Goal: Obtain resource: Download file/media

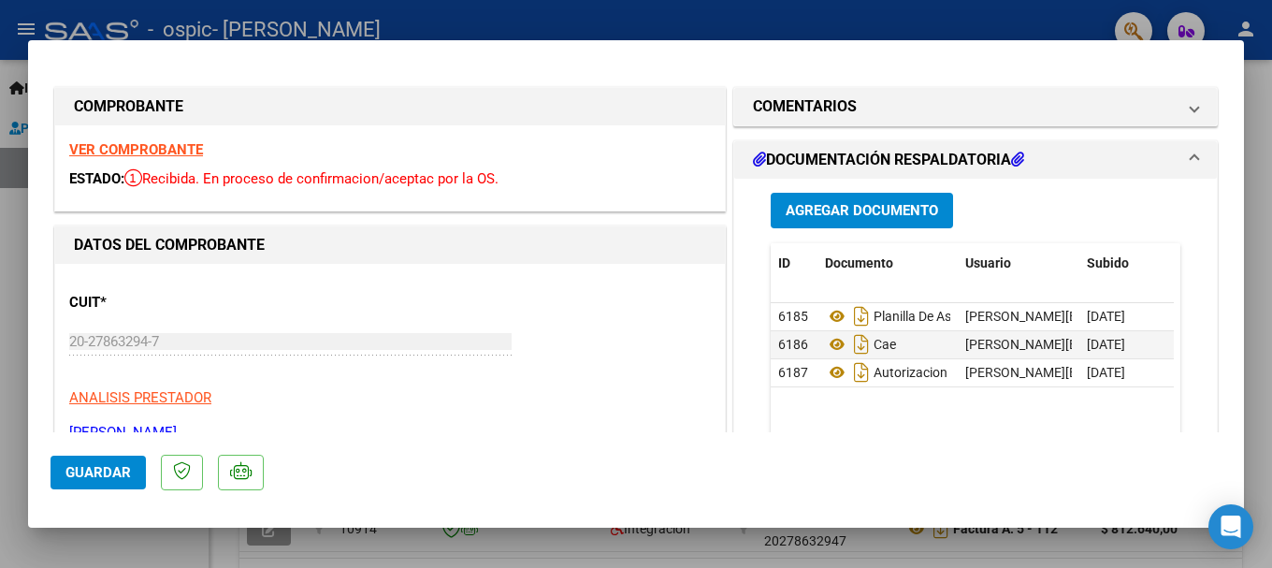
scroll to position [384, 0]
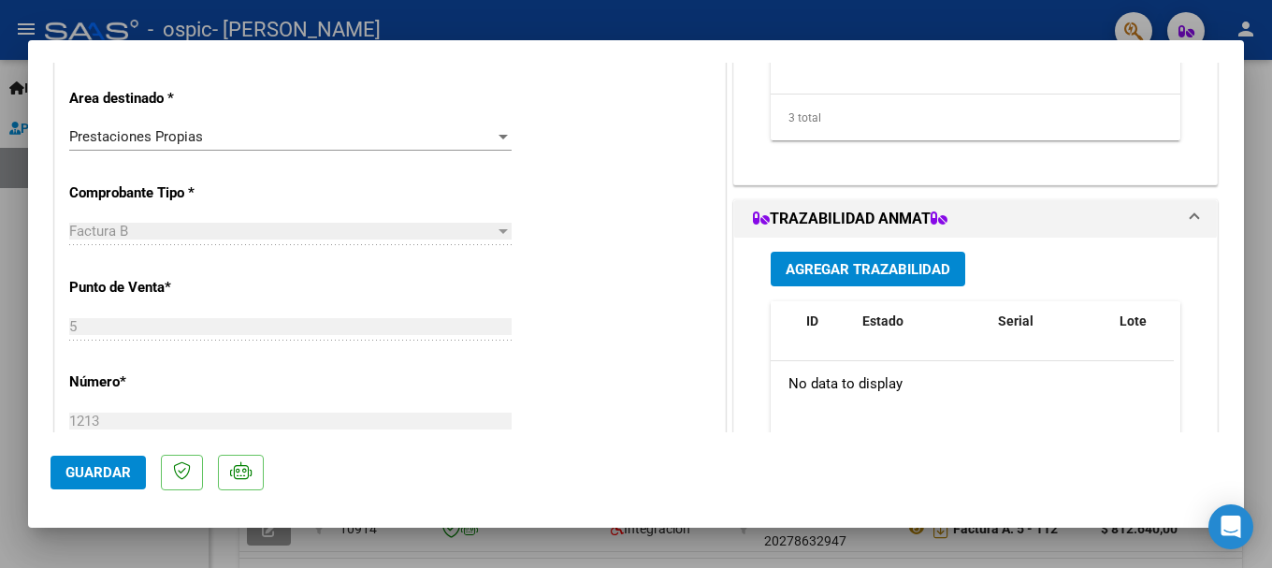
click at [681, 20] on div at bounding box center [636, 284] width 1272 height 568
type input "$ 0,00"
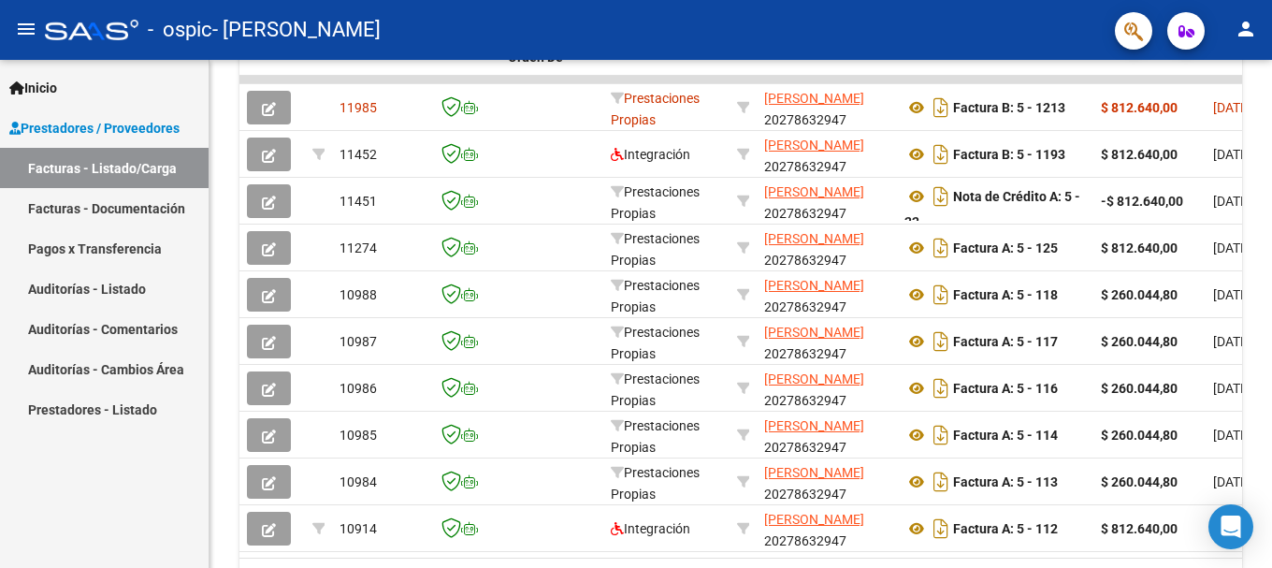
scroll to position [661, 0]
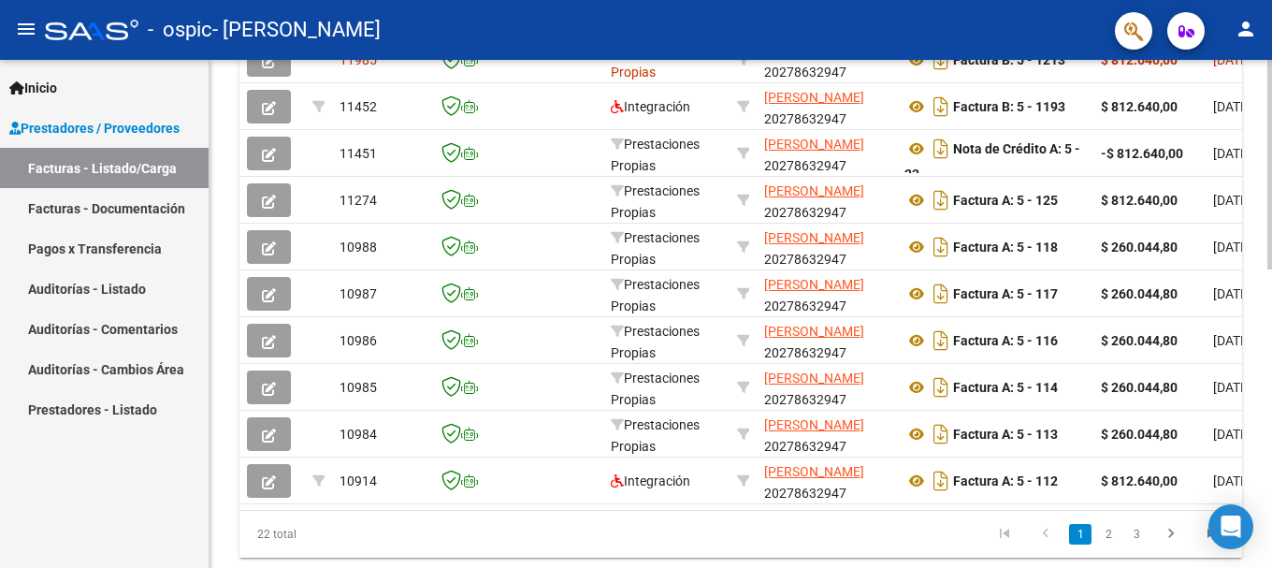
click at [1257, 89] on div "Video tutorial PRESTADORES -> Listado de CPBTs Emitidos por Prestadores / Prove…" at bounding box center [741, 7] width 1063 height 1219
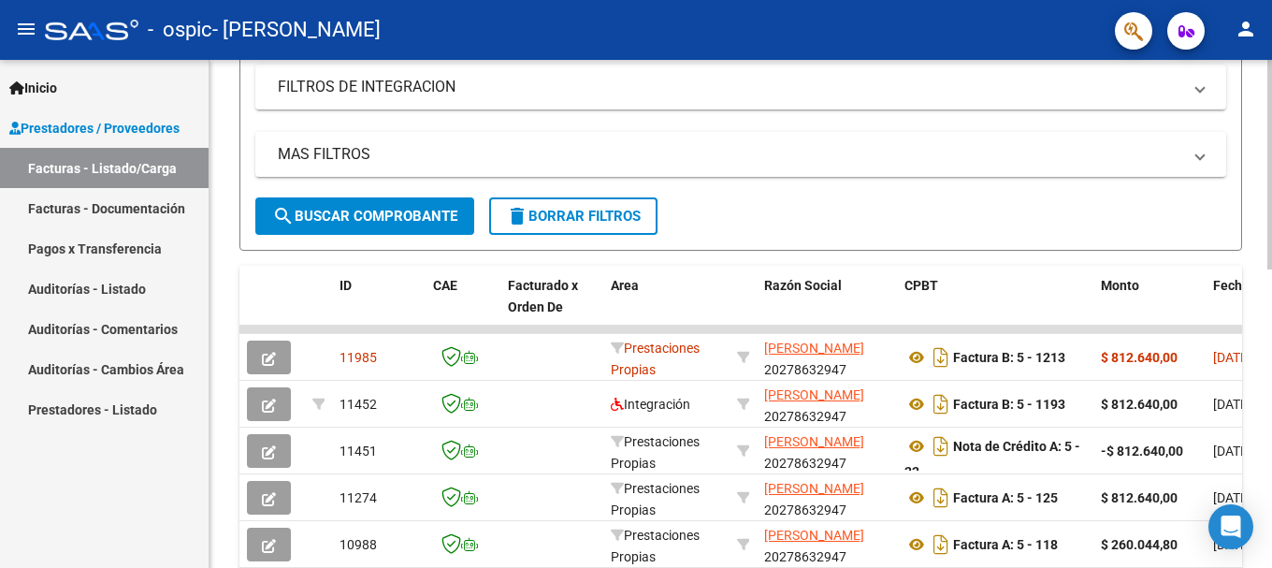
scroll to position [362, 0]
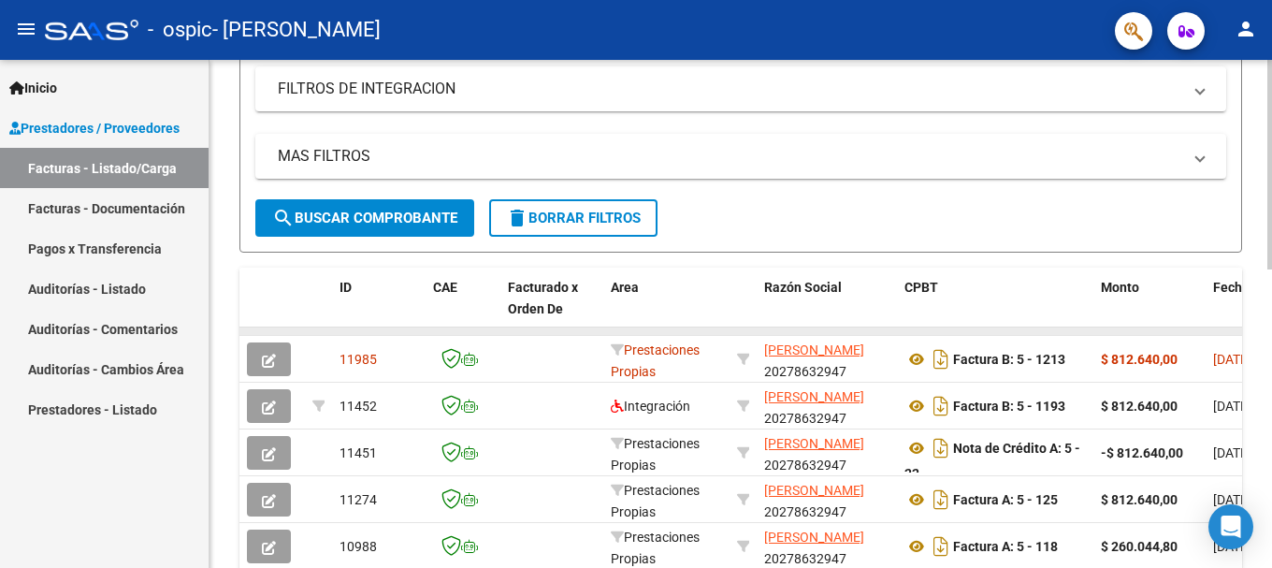
click at [1236, 329] on datatable-body-cell at bounding box center [1248, 330] width 84 height 7
click at [1183, 33] on icon "button" at bounding box center [1187, 31] width 16 height 14
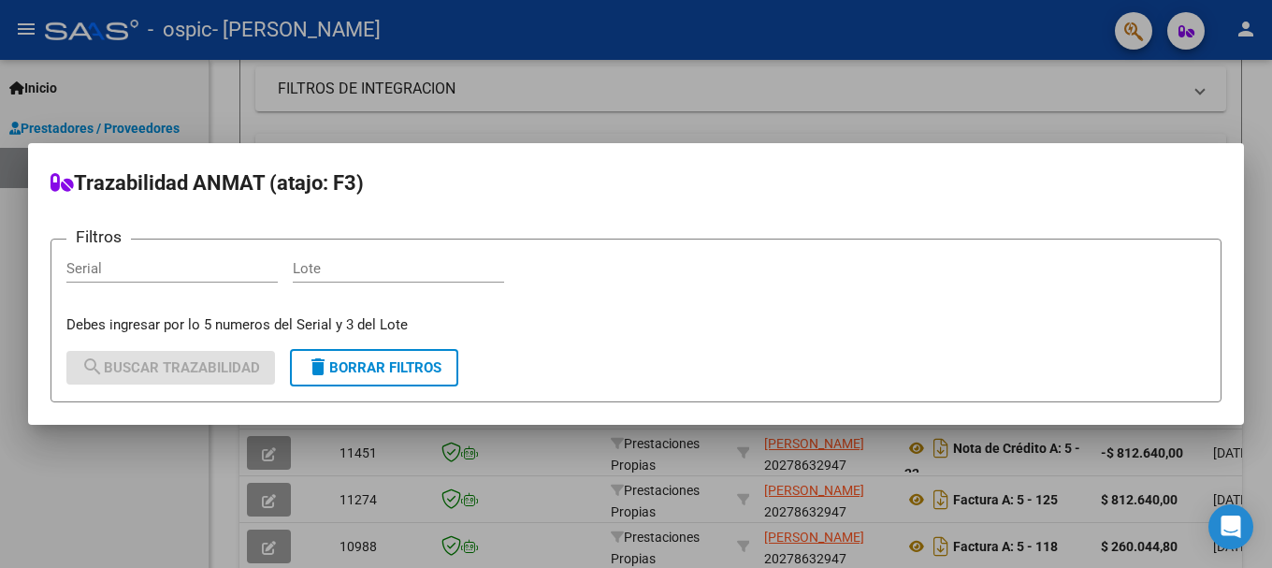
click at [1183, 33] on div at bounding box center [636, 284] width 1272 height 568
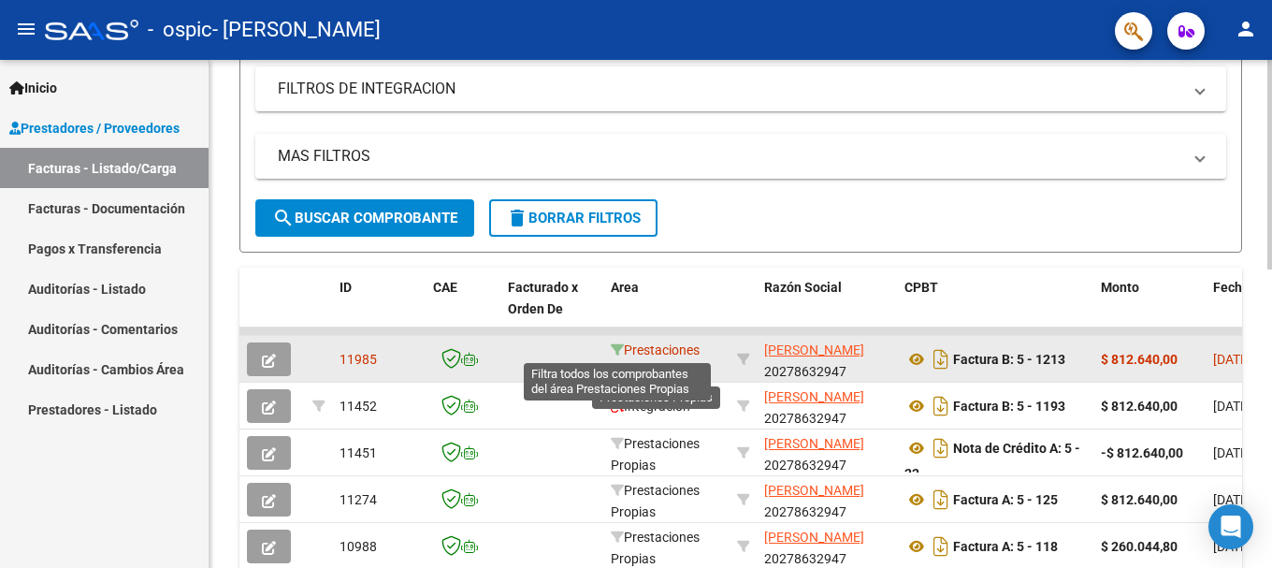
click at [615, 350] on icon at bounding box center [617, 349] width 13 height 13
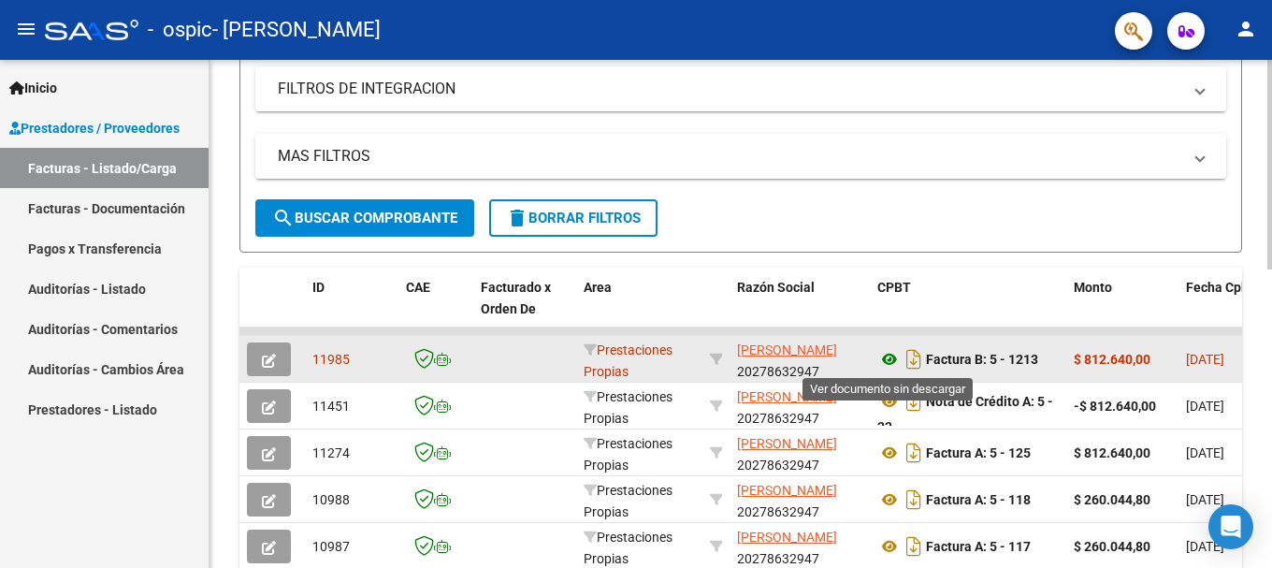
click at [891, 363] on icon at bounding box center [890, 359] width 24 height 22
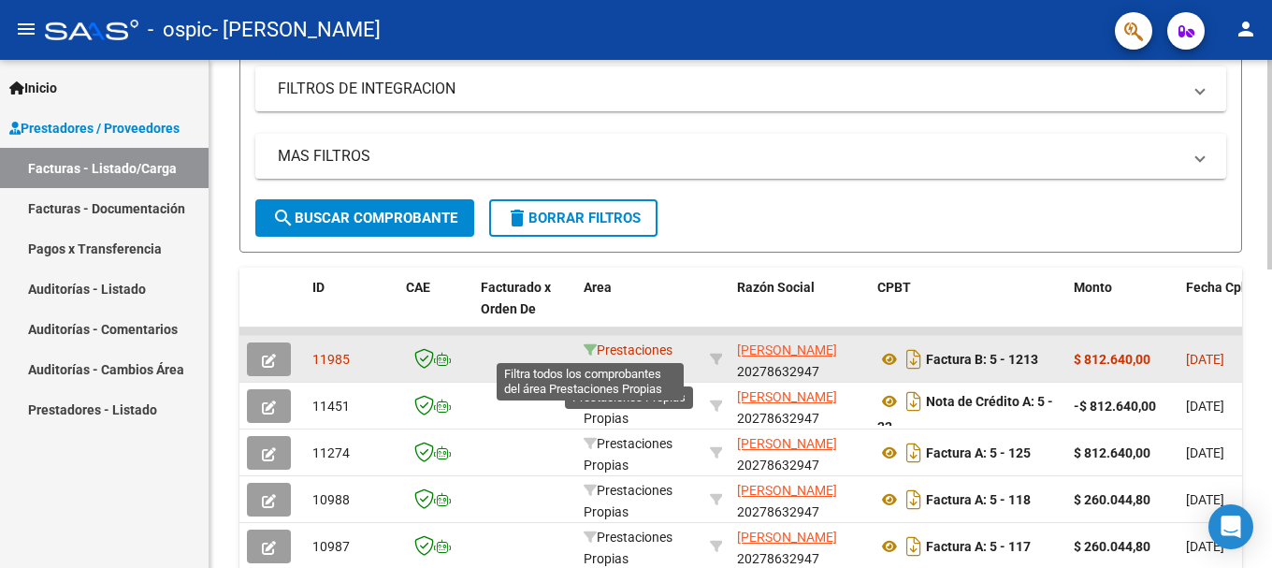
click at [593, 346] on icon at bounding box center [590, 349] width 13 height 13
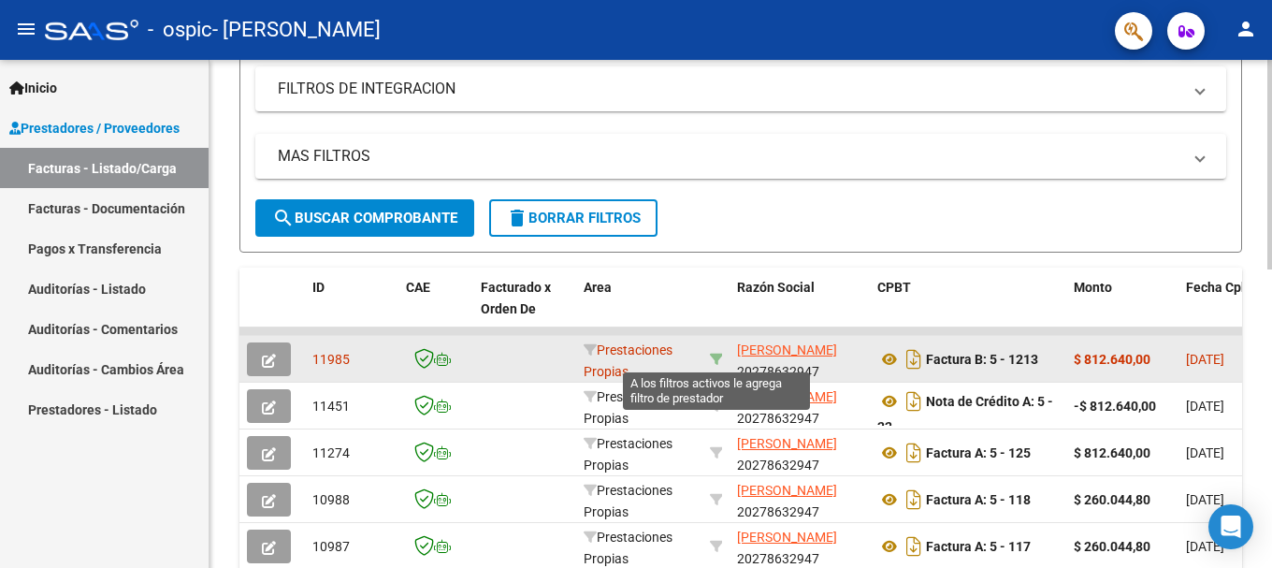
click at [716, 359] on icon at bounding box center [716, 359] width 13 height 13
type input "20278632947"
click at [720, 358] on icon at bounding box center [716, 359] width 13 height 13
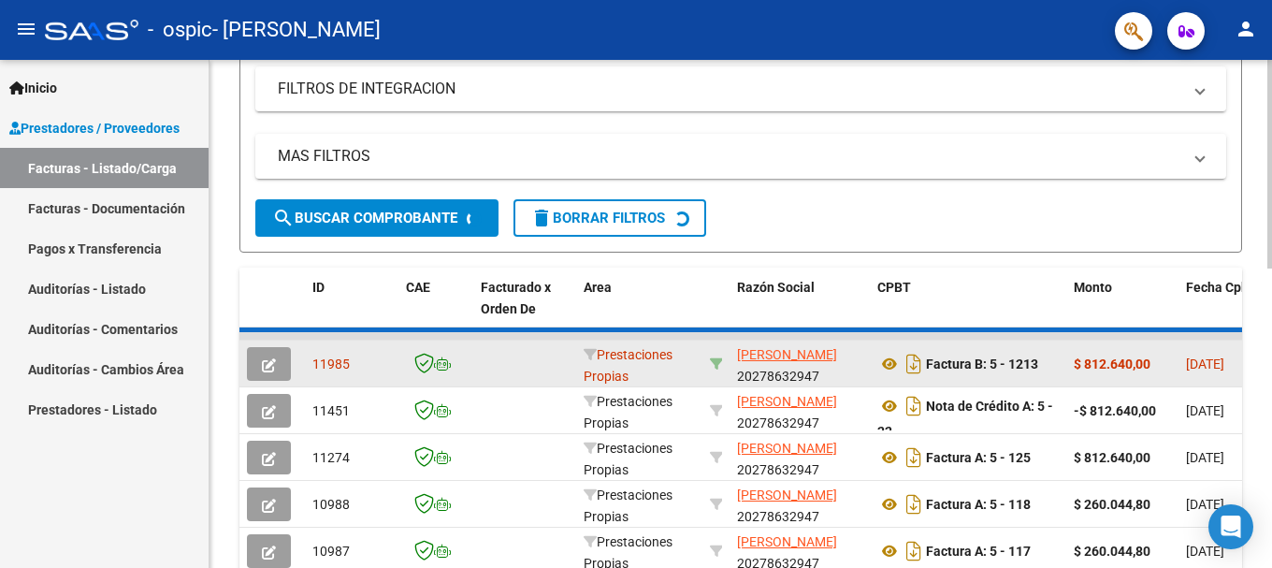
click at [720, 358] on icon at bounding box center [716, 363] width 13 height 13
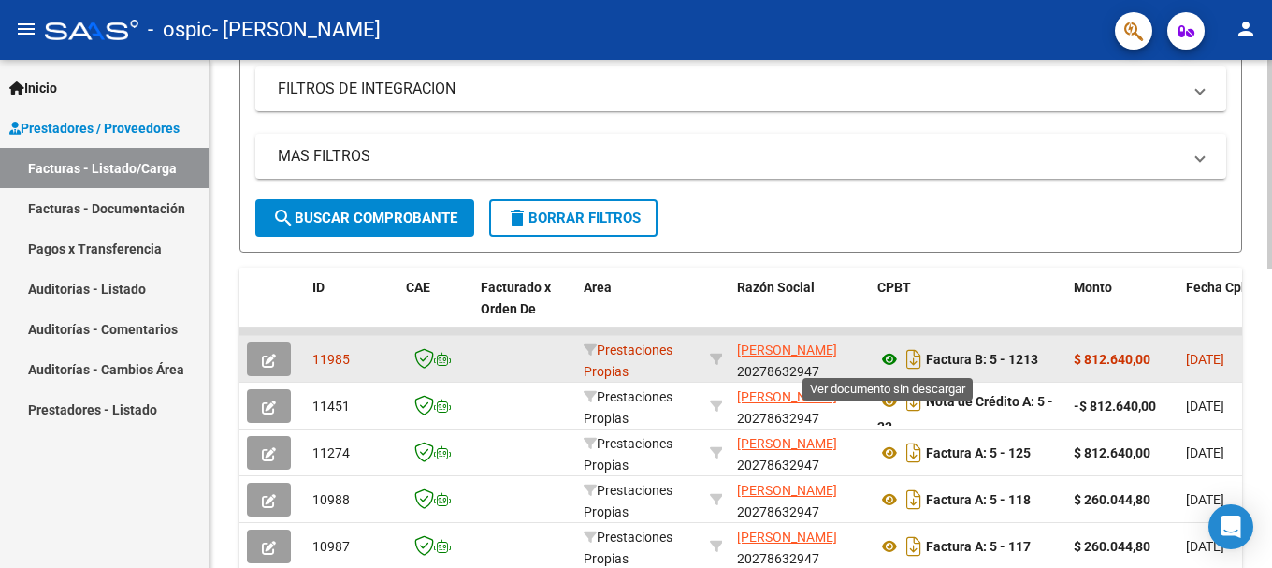
click at [884, 360] on icon at bounding box center [890, 359] width 24 height 22
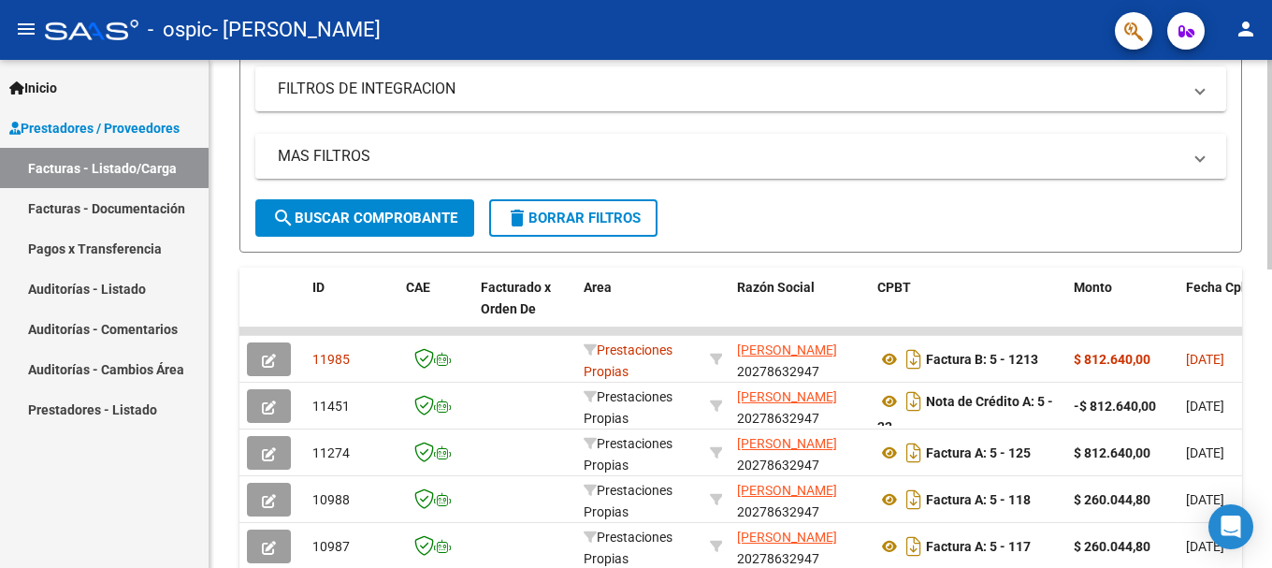
click at [579, 141] on mat-expansion-panel-header "MAS FILTROS" at bounding box center [740, 156] width 971 height 45
